Goal: Entertainment & Leisure: Browse casually

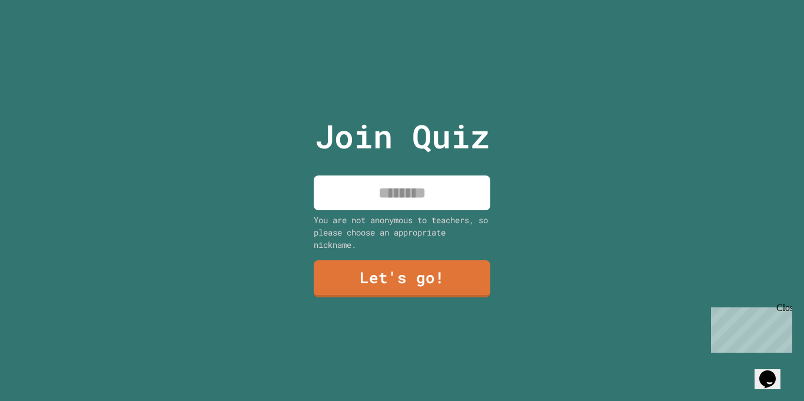
click at [399, 178] on input at bounding box center [402, 192] width 176 height 35
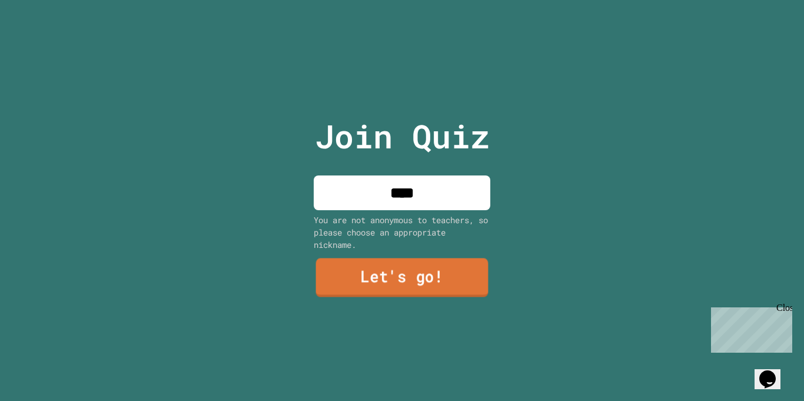
type input "****"
click at [445, 289] on link "Let's go!" at bounding box center [402, 277] width 172 height 39
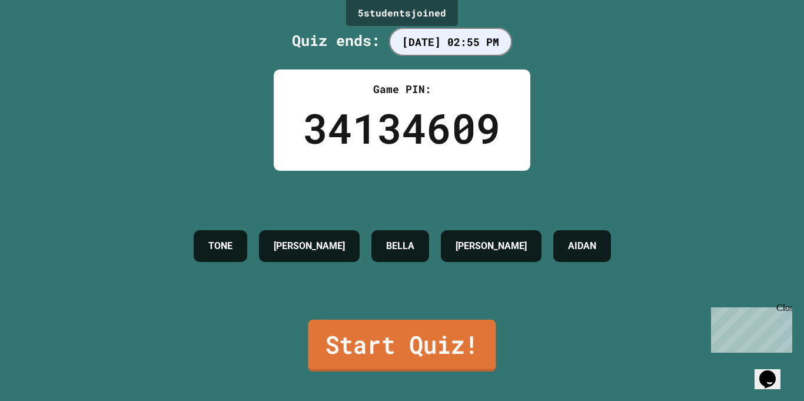
click at [387, 342] on link "Start Quiz!" at bounding box center [402, 345] width 188 height 52
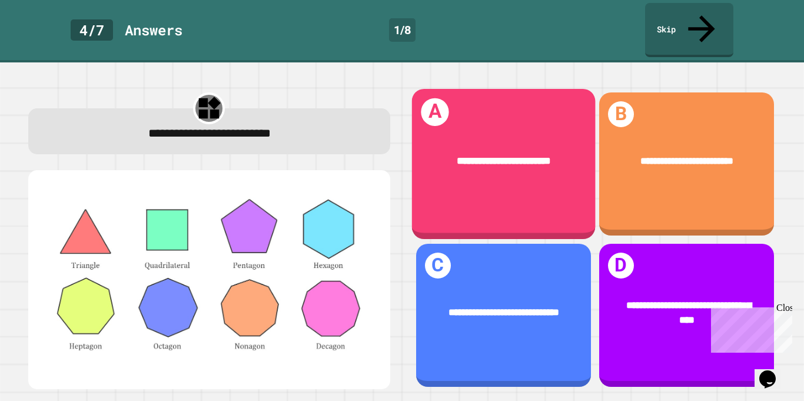
click at [537, 158] on div "**********" at bounding box center [503, 161] width 184 height 56
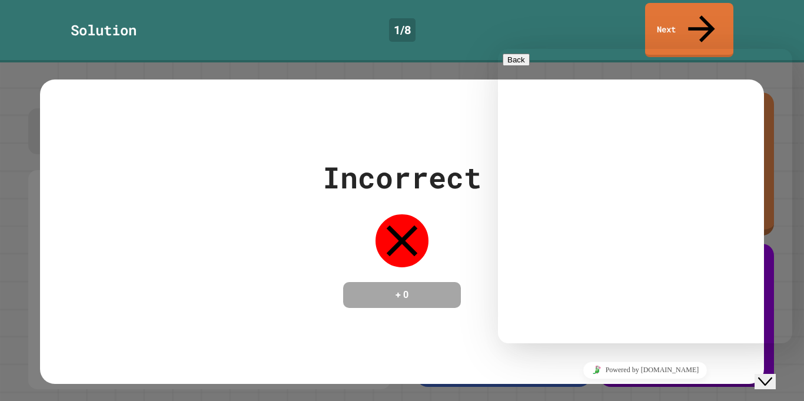
click at [531, 66] on button "Menu" at bounding box center [516, 72] width 29 height 12
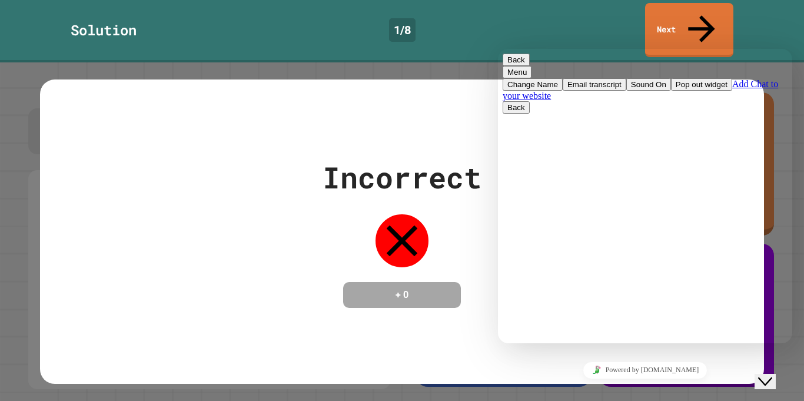
click at [321, 166] on div "Incorrect + 0" at bounding box center [401, 231] width 723 height 152
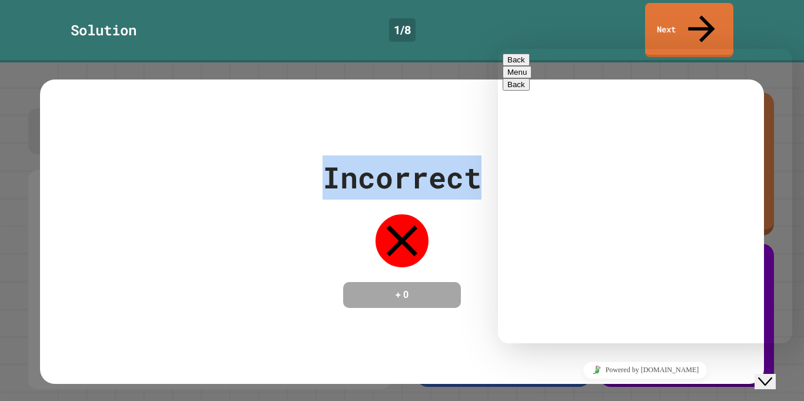
click at [339, 169] on div "Incorrect" at bounding box center [401, 177] width 159 height 44
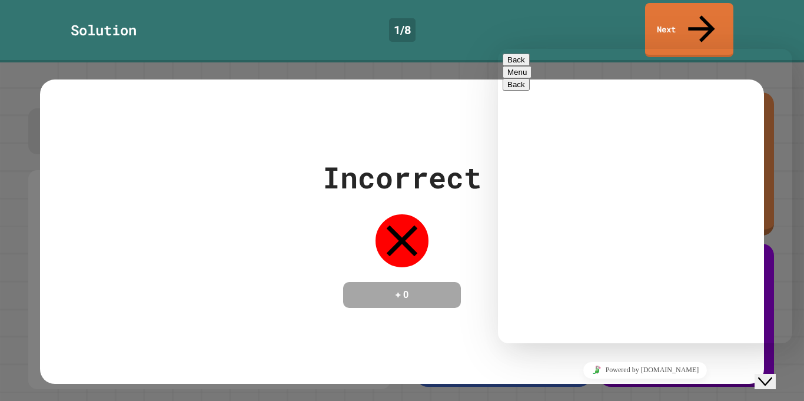
click at [525, 59] on button "Back" at bounding box center [515, 60] width 27 height 12
click at [774, 379] on button "Close Chat This icon closes the chat window." at bounding box center [764, 381] width 21 height 15
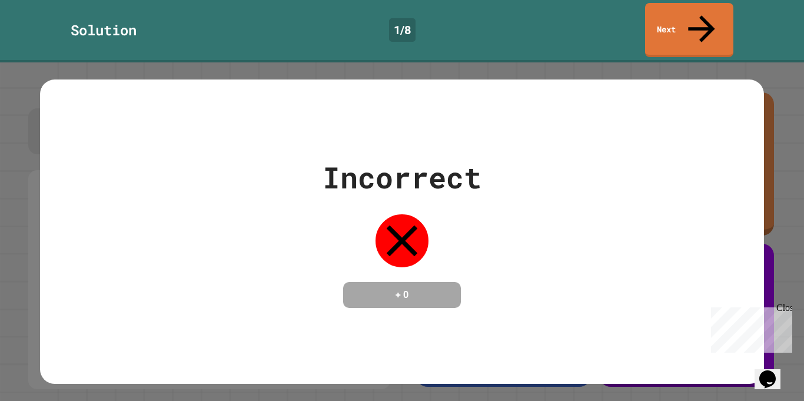
click at [735, 352] on div "Incorrect + 0" at bounding box center [401, 231] width 723 height 305
click at [668, 8] on link "Next" at bounding box center [688, 28] width 83 height 57
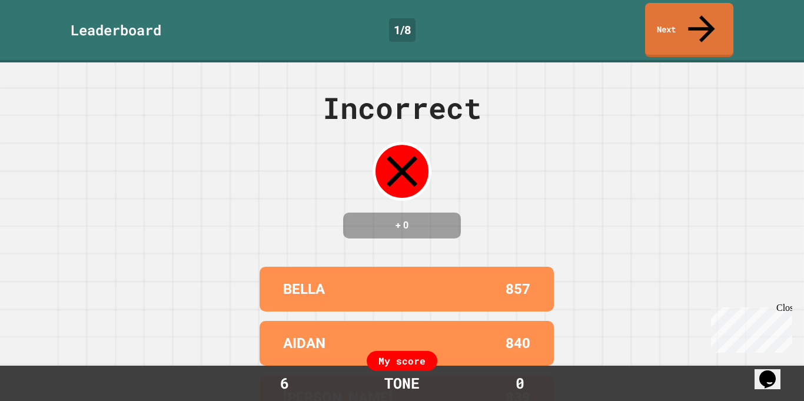
click at [675, 29] on div "Leaderboard 1 / 8 Next" at bounding box center [402, 31] width 804 height 62
click at [675, 29] on div "Leaderboard 1 / 8 Next" at bounding box center [402, 30] width 804 height 54
click at [665, 26] on link "Next" at bounding box center [689, 29] width 89 height 57
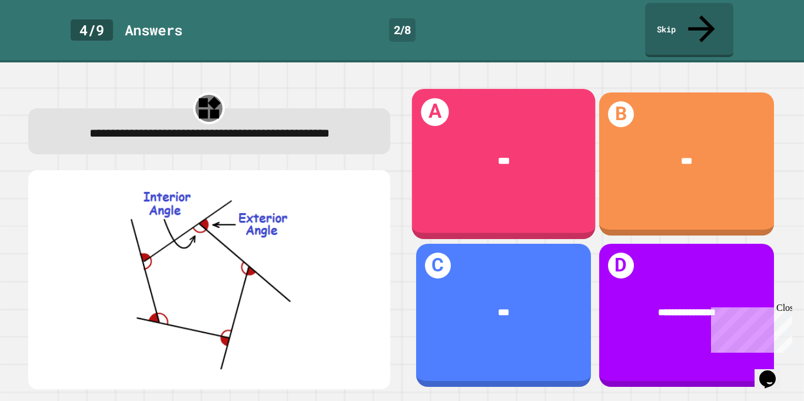
click at [535, 165] on div "***" at bounding box center [503, 161] width 184 height 56
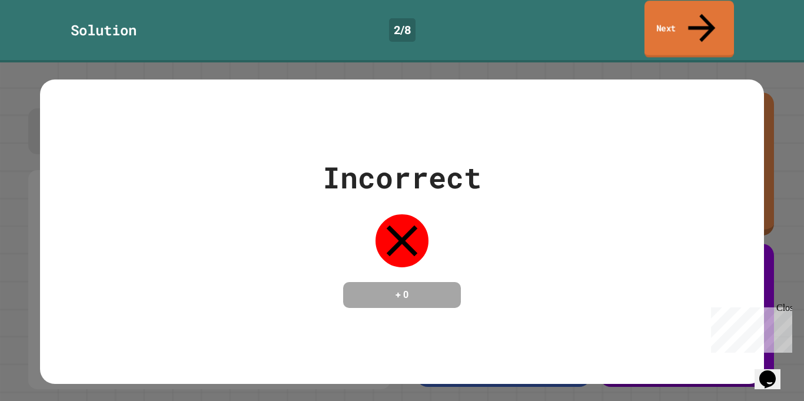
click at [668, 10] on link "Next" at bounding box center [688, 29] width 89 height 57
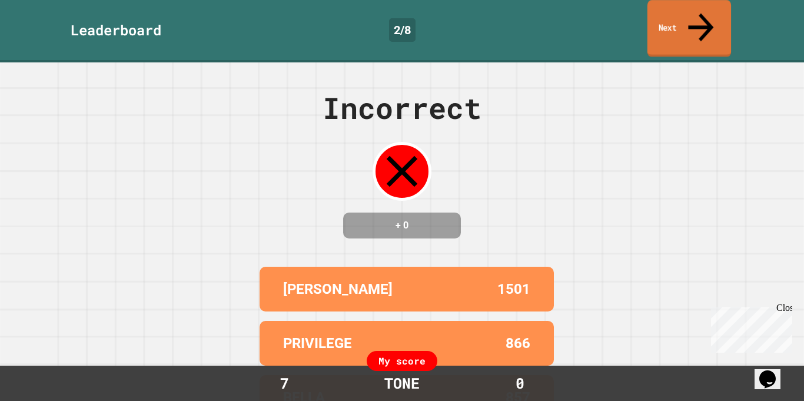
click at [665, 23] on link "Next" at bounding box center [689, 28] width 84 height 57
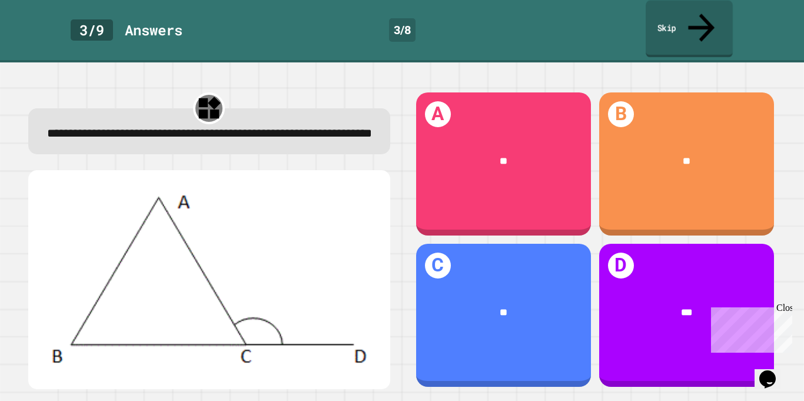
click at [670, 14] on link "Skip" at bounding box center [688, 29] width 87 height 57
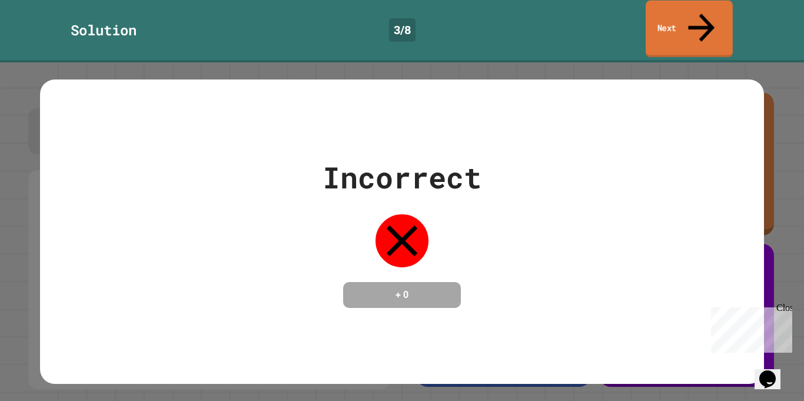
click at [669, 14] on link "Next" at bounding box center [688, 29] width 87 height 57
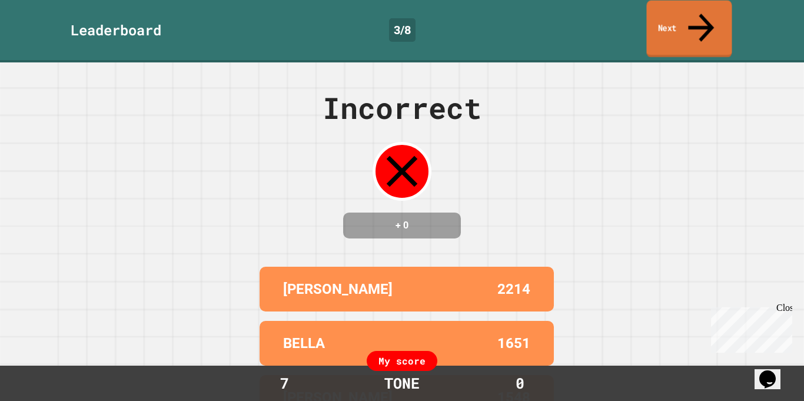
click at [668, 16] on link "Next" at bounding box center [688, 29] width 85 height 57
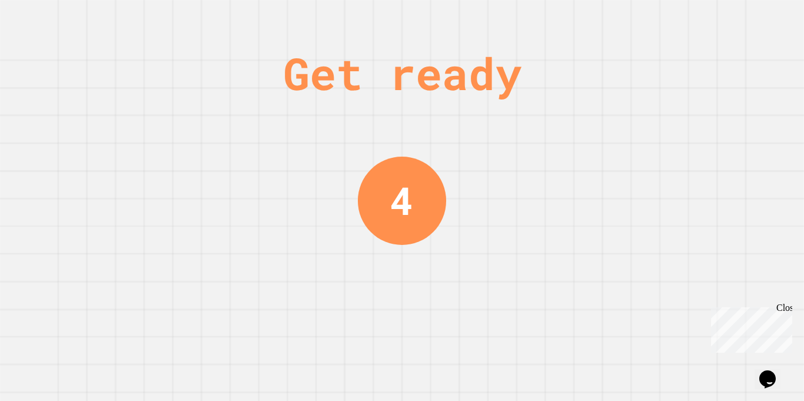
click at [662, 121] on div "Get ready 4" at bounding box center [402, 200] width 804 height 401
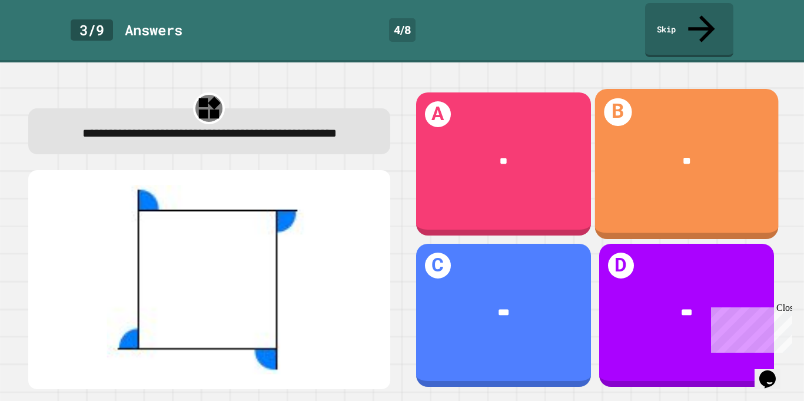
click at [668, 133] on div "**" at bounding box center [686, 161] width 184 height 56
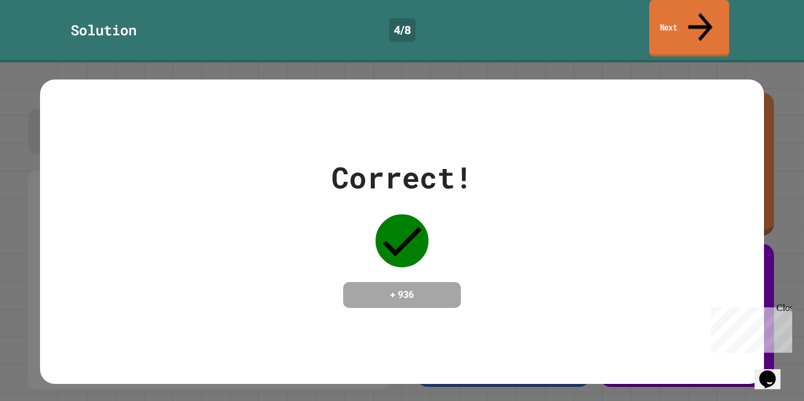
click at [684, 24] on link "Next" at bounding box center [689, 28] width 80 height 57
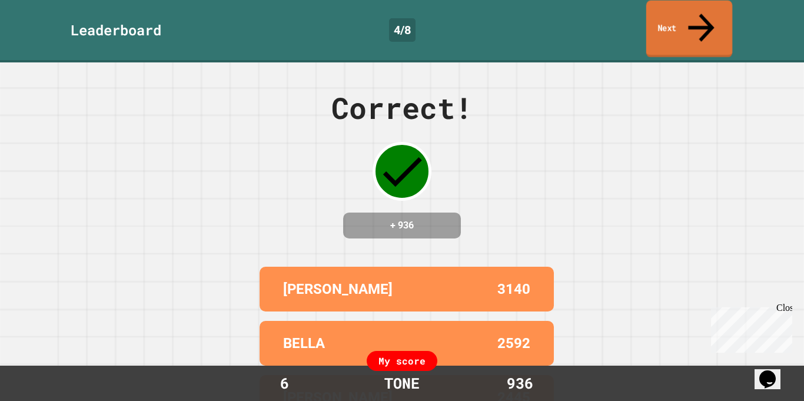
click at [680, 21] on link "Next" at bounding box center [689, 29] width 86 height 57
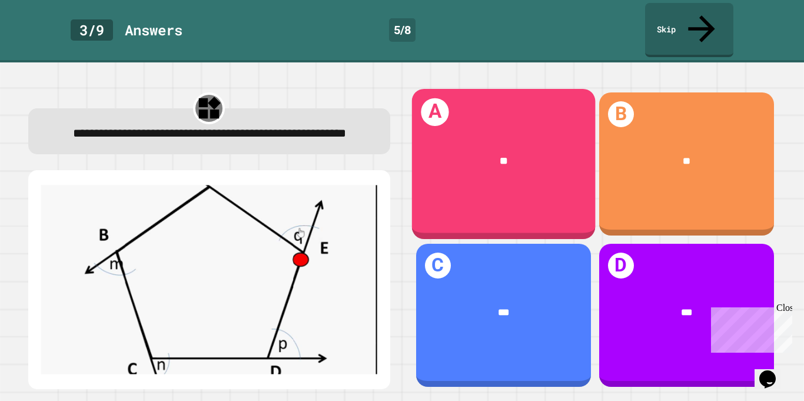
click at [493, 133] on div "**" at bounding box center [503, 161] width 184 height 56
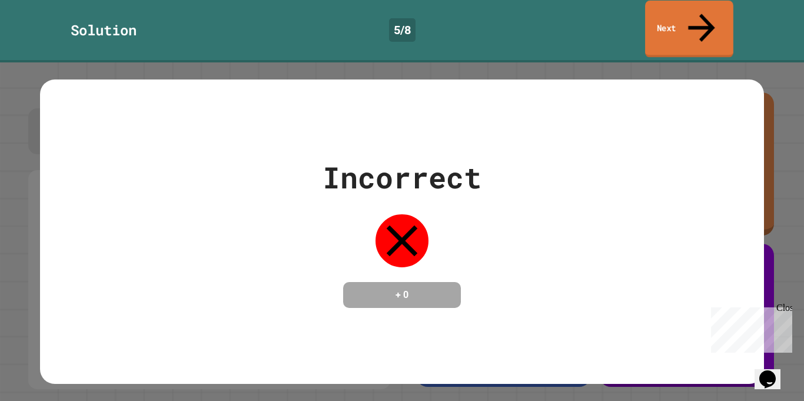
click at [691, 22] on link "Next" at bounding box center [689, 29] width 88 height 57
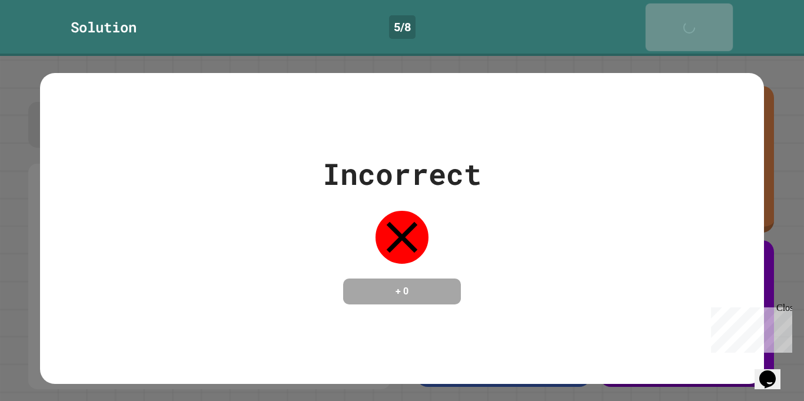
click at [691, 22] on link "Next" at bounding box center [688, 28] width 87 height 48
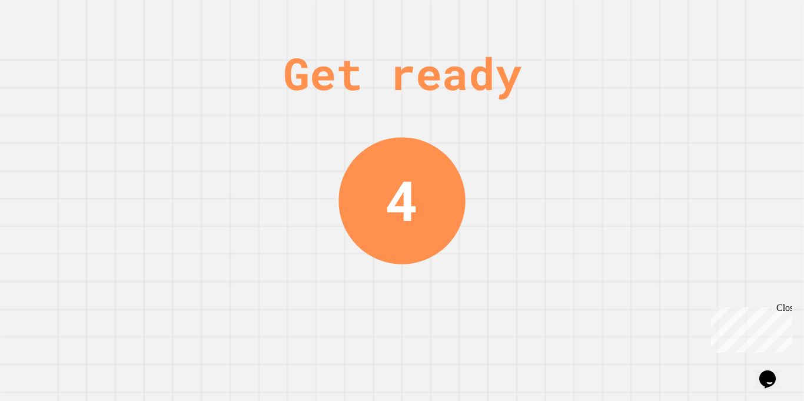
click at [691, 22] on div "Get ready 4" at bounding box center [402, 200] width 804 height 401
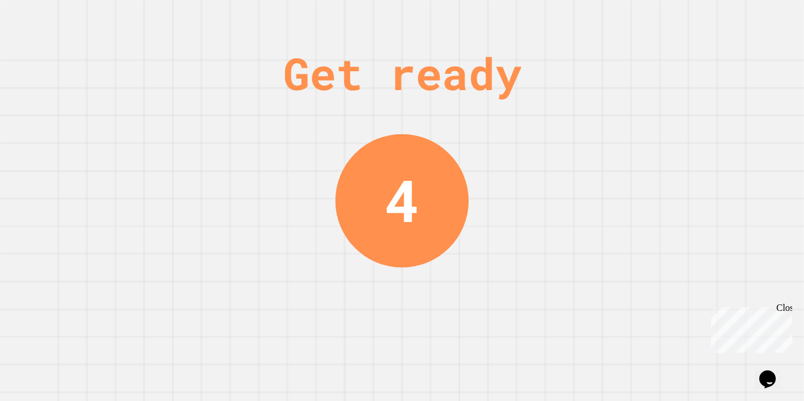
click at [691, 22] on div "Get ready 4" at bounding box center [402, 200] width 804 height 401
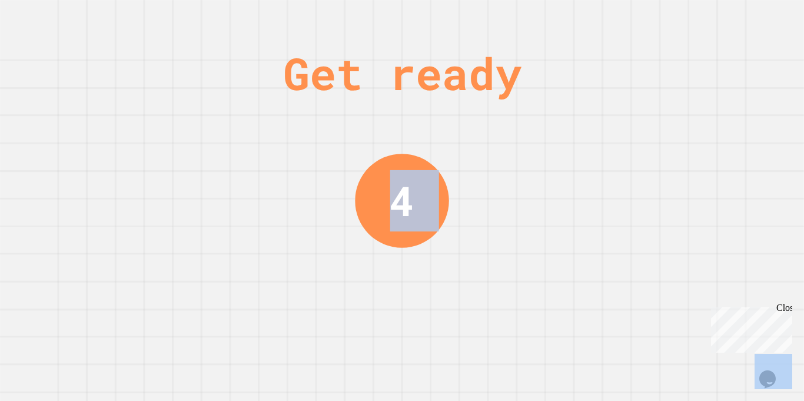
click at [691, 22] on div "Get ready 4" at bounding box center [402, 200] width 804 height 401
